Goal: Complete application form: Complete application form

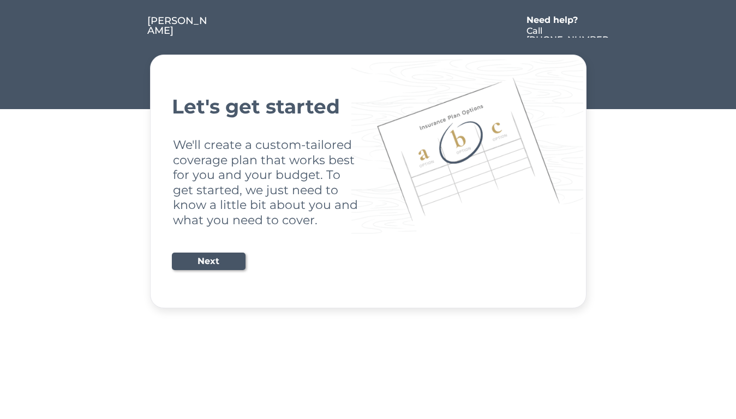
click at [368, 209] on div "Let's get started We'll create a custom-tailored coverage plan that works best …" at bounding box center [368, 181] width 393 height 226
click at [368, 154] on div "Let's get started We'll create a custom-tailored coverage plan that works best …" at bounding box center [368, 181] width 393 height 226
click at [368, 20] on div at bounding box center [365, 27] width 311 height 22
click at [368, 27] on div at bounding box center [365, 27] width 311 height 22
click at [127, 27] on div at bounding box center [126, 27] width 41 height 22
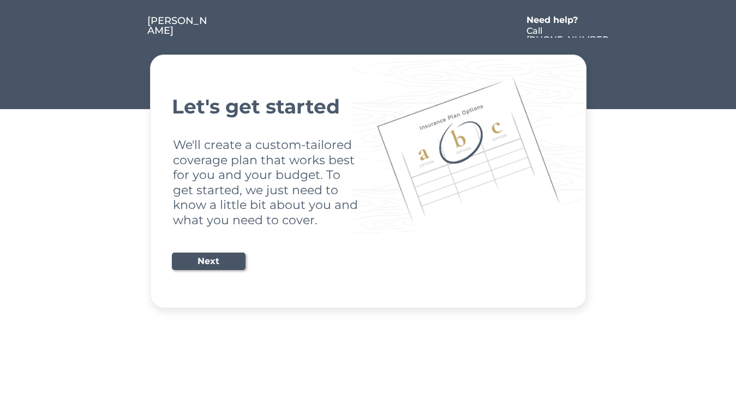
click at [365, 27] on div at bounding box center [365, 27] width 311 height 22
click at [557, 21] on div "Need help?" at bounding box center [557, 20] width 63 height 9
click at [620, 27] on div at bounding box center [620, 27] width 20 height 22
click at [129, 38] on div at bounding box center [128, 37] width 5 height 5
click at [368, 181] on div "Let's get started We'll create a custom-tailored coverage plan that works best …" at bounding box center [368, 181] width 393 height 226
